Goal: Transaction & Acquisition: Purchase product/service

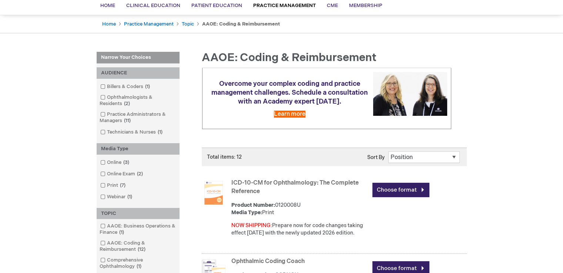
scroll to position [74, 0]
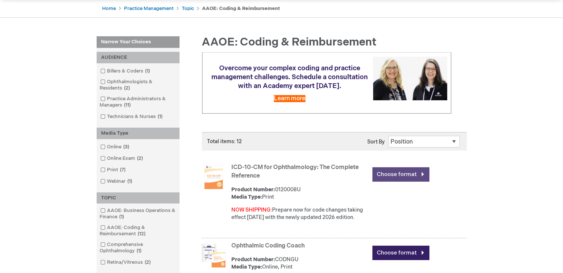
click at [391, 182] on link "Choose format" at bounding box center [400, 174] width 57 height 14
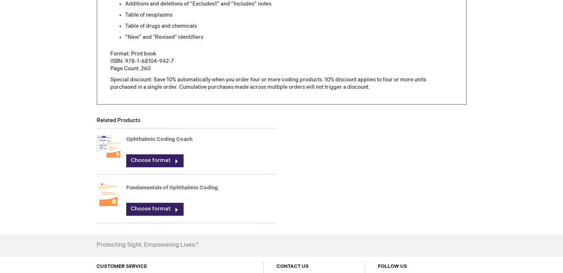
scroll to position [444, 0]
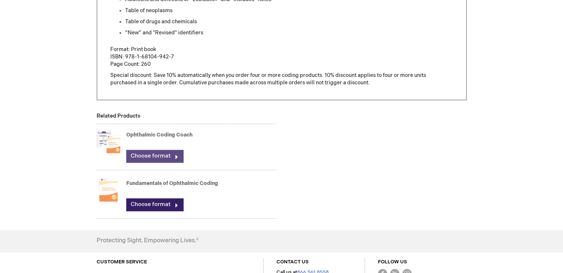
click at [141, 162] on link "Choose format" at bounding box center [154, 156] width 57 height 13
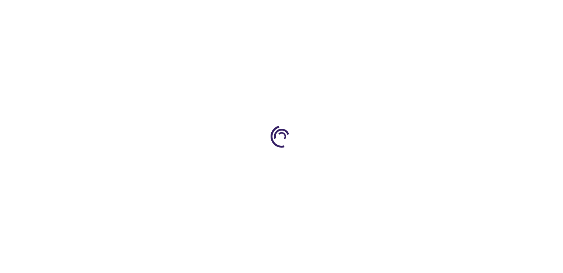
type input "0"
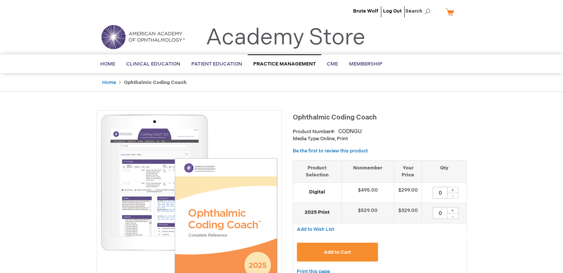
click at [453, 192] on div "+" at bounding box center [452, 190] width 11 height 6
type input "1"
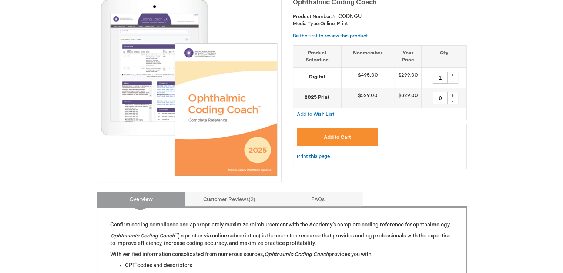
scroll to position [135, 0]
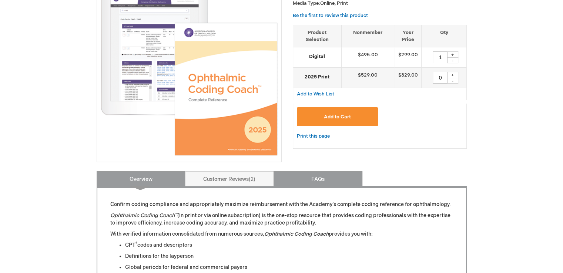
click at [327, 186] on link "FAQs" at bounding box center [317, 178] width 89 height 15
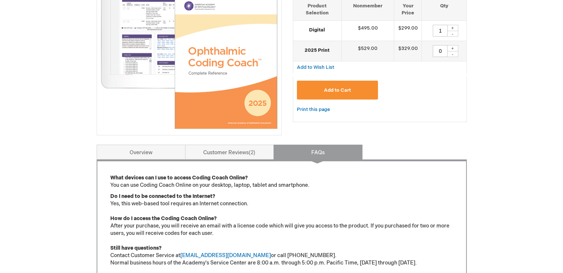
scroll to position [160, 0]
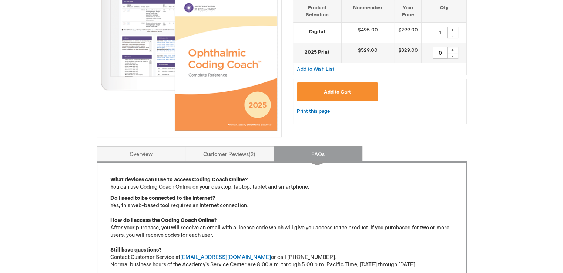
click at [344, 101] on button "Add to Cart" at bounding box center [337, 91] width 81 height 19
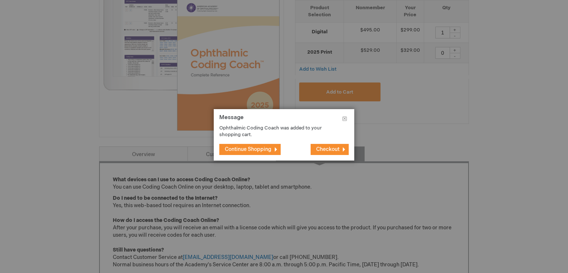
click at [269, 148] on span "Continue Shopping" at bounding box center [248, 149] width 47 height 6
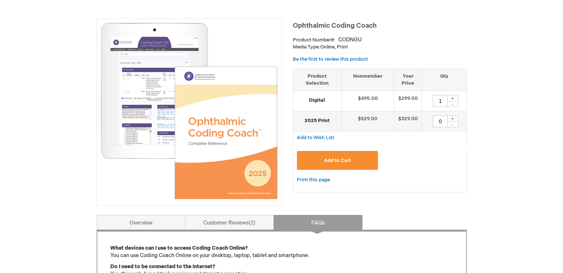
scroll to position [86, 0]
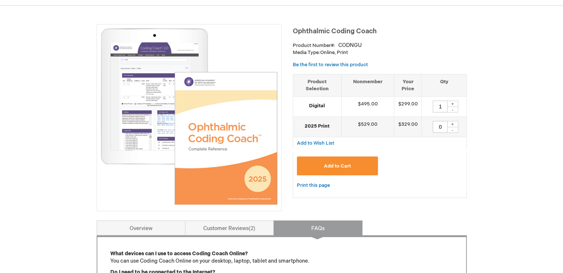
drag, startPoint x: 378, startPoint y: 32, endPoint x: 292, endPoint y: 36, distance: 85.5
click at [293, 36] on h1 "Ophthalmic Coding Coach" at bounding box center [380, 30] width 174 height 12
copy span "Ophthalmic Coding Coach"
click at [482, 39] on div "Brute Wolf Log Out Search My Cart 1 1 items CLOSE RECENTLY ADDED ITEM(S) Close …" at bounding box center [281, 260] width 563 height 693
click at [148, 230] on link "Overview" at bounding box center [141, 227] width 89 height 15
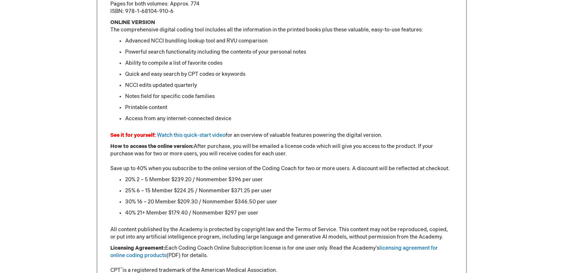
scroll to position [605, 0]
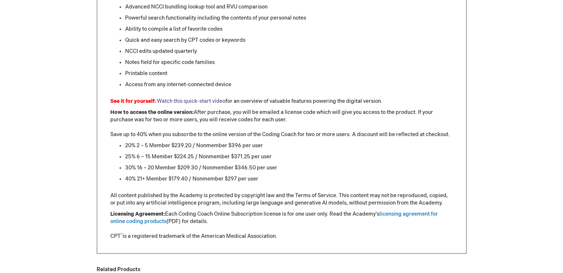
click at [179, 104] on link "Watch this quick-start video" at bounding box center [191, 101] width 68 height 6
